Goal: Information Seeking & Learning: Find specific fact

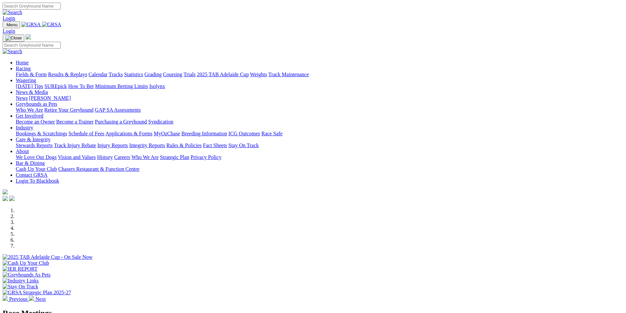
click at [31, 66] on link "Racing" at bounding box center [23, 69] width 15 height 6
click at [87, 72] on link "Results & Replays" at bounding box center [67, 75] width 39 height 6
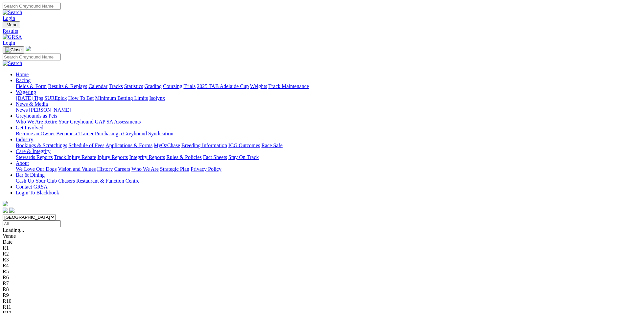
click at [56, 214] on select "[GEOGRAPHIC_DATA] [GEOGRAPHIC_DATA] [GEOGRAPHIC_DATA] [GEOGRAPHIC_DATA] [GEOGRA…" at bounding box center [29, 217] width 53 height 6
select select "QLD"
click at [56, 214] on select "[GEOGRAPHIC_DATA] [GEOGRAPHIC_DATA] [GEOGRAPHIC_DATA] [GEOGRAPHIC_DATA] [GEOGRA…" at bounding box center [29, 217] width 53 height 6
click at [61, 220] on input "Select date" at bounding box center [32, 223] width 58 height 7
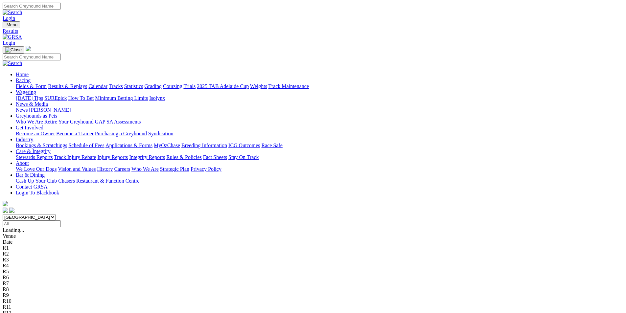
type input "Yesterday, 24 Sep 2025"
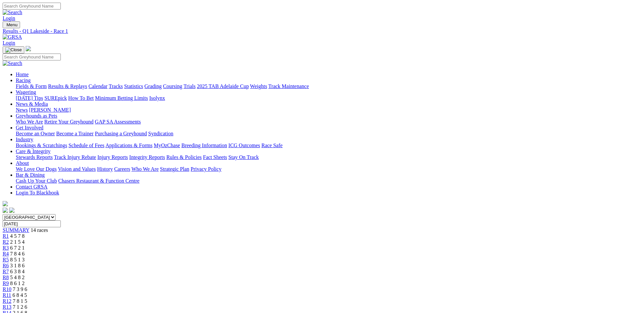
click at [455, 298] on div "R12 7 8 1 5" at bounding box center [313, 301] width 621 height 6
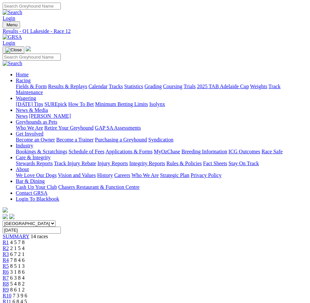
scroll to position [0, 37]
